Goal: Transaction & Acquisition: Purchase product/service

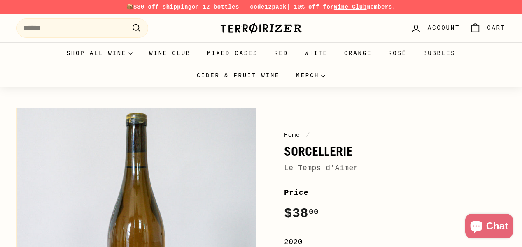
click at [293, 169] on link "Le Temps d'Aimer" at bounding box center [321, 168] width 74 height 8
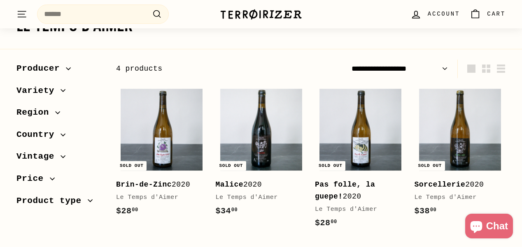
scroll to position [104, 0]
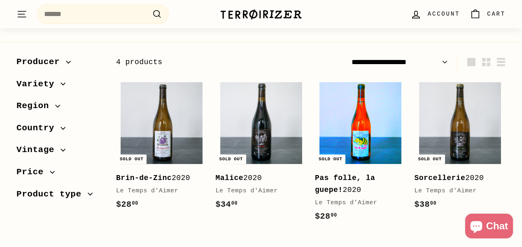
click at [331, 104] on img at bounding box center [360, 123] width 82 height 82
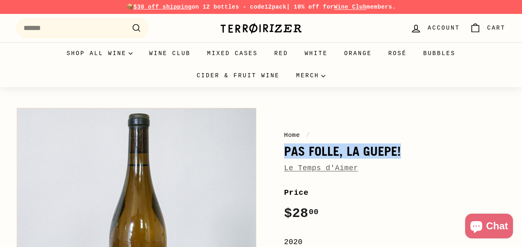
drag, startPoint x: 283, startPoint y: 151, endPoint x: 399, endPoint y: 155, distance: 116.5
copy h1 "Pas folle, la guepe!"
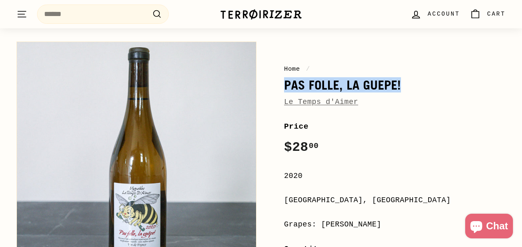
scroll to position [67, 0]
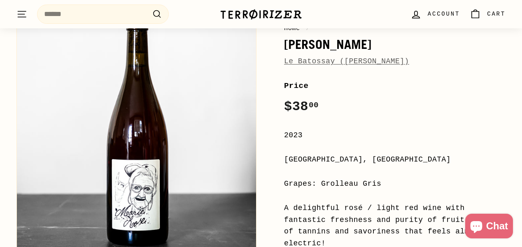
scroll to position [100, 0]
